Goal: Transaction & Acquisition: Purchase product/service

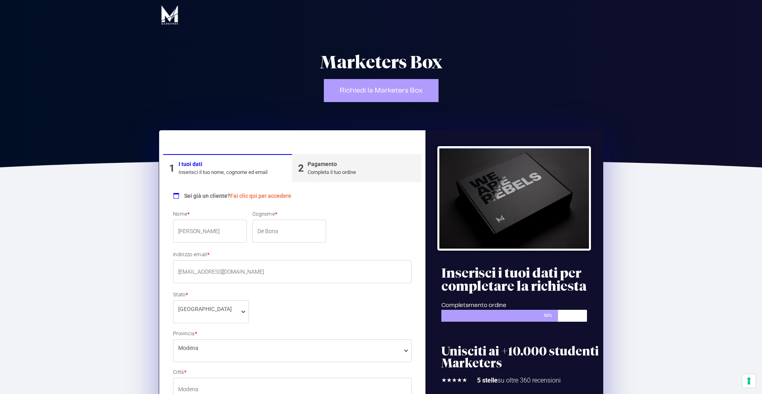
select select "MO"
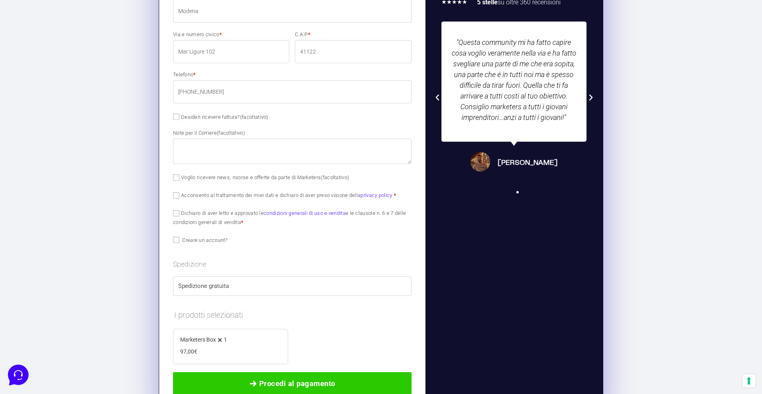
scroll to position [461, 0]
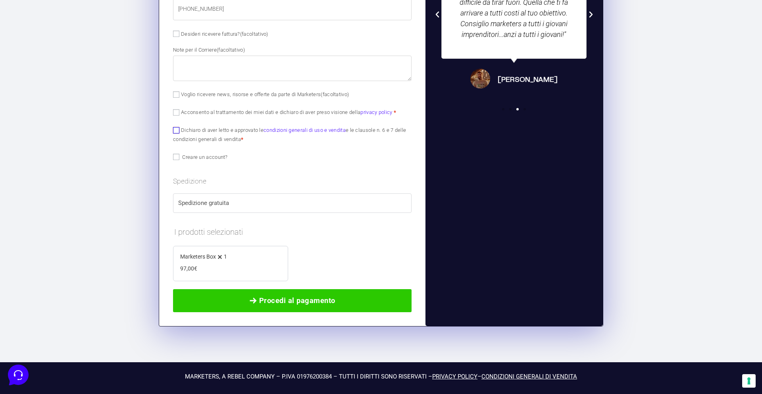
click at [176, 127] on input "Dichiaro di aver letto e approvato le condizioni generali di uso e vendita e le…" at bounding box center [176, 130] width 6 height 6
checkbox input "true"
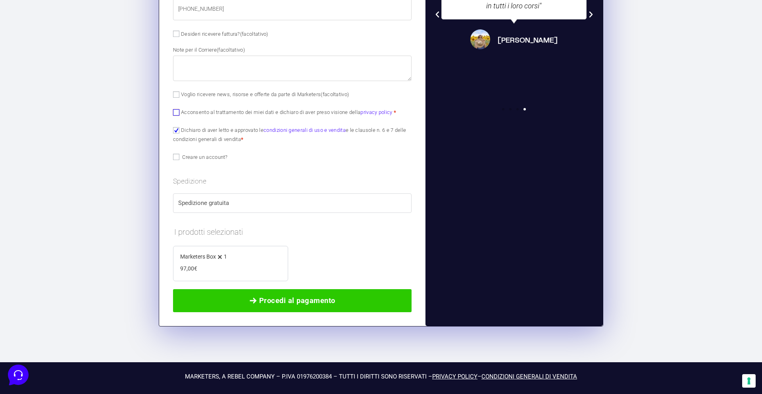
click at [174, 112] on input "Acconsento al trattamento dei miei dati e dichiaro di aver preso visione della …" at bounding box center [176, 112] width 6 height 6
checkbox input "true"
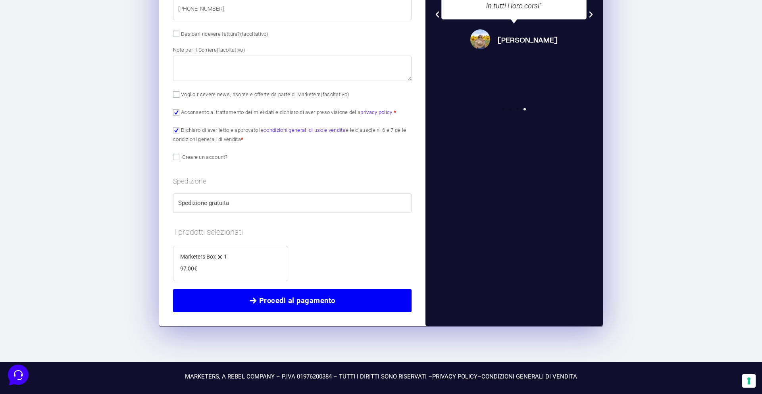
click at [326, 304] on span "Procedi al pagamento" at bounding box center [297, 300] width 76 height 11
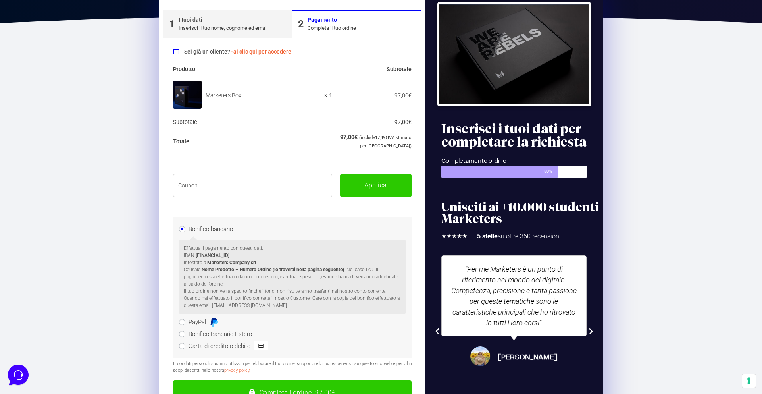
scroll to position [134, 0]
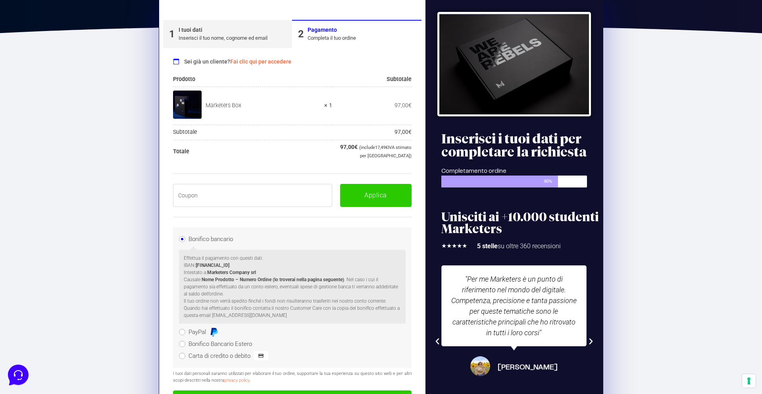
click at [259, 198] on input "text" at bounding box center [252, 195] width 159 height 23
paste input "BOXPRO100OFF"
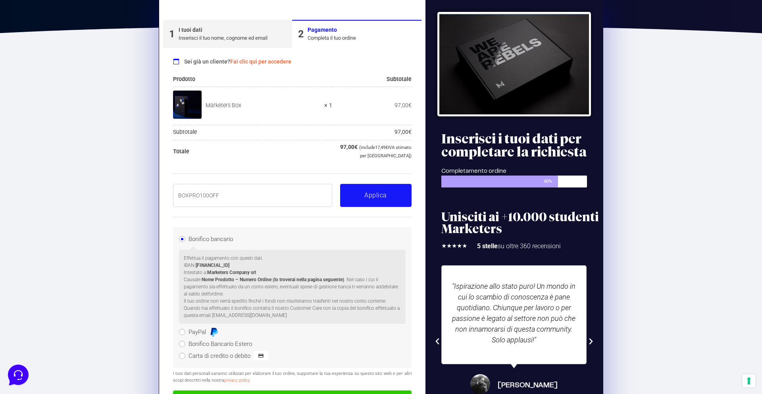
type input "BOXPRO100OFF"
click at [386, 197] on button "Applica" at bounding box center [375, 195] width 71 height 23
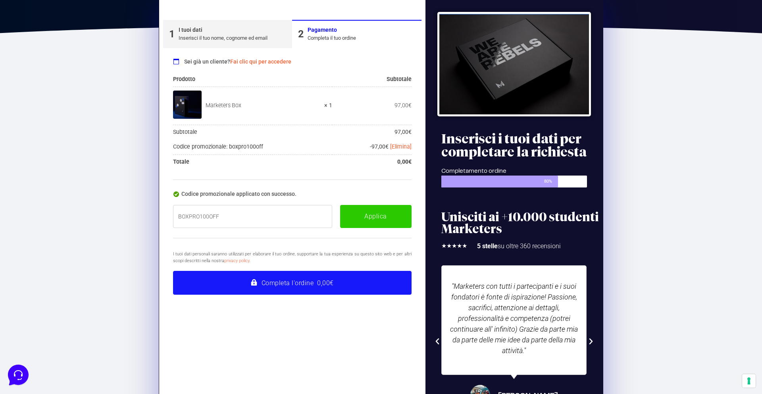
click at [323, 283] on button "Completa l'ordine 0,00€" at bounding box center [292, 283] width 239 height 24
